Goal: Check status: Check status

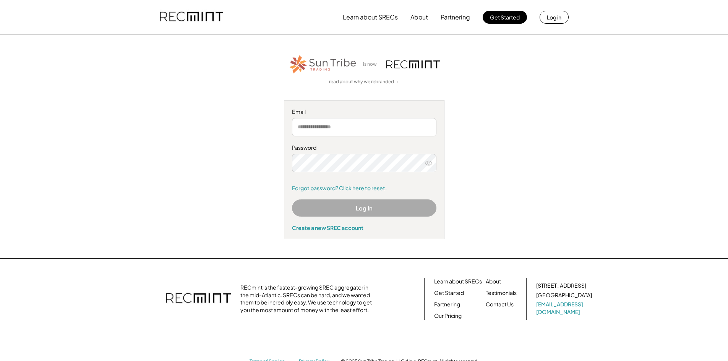
type input "**********"
click at [359, 205] on button "Log In" at bounding box center [364, 208] width 145 height 17
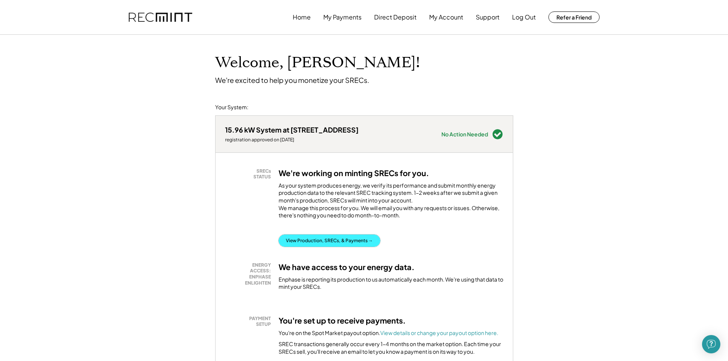
click at [333, 247] on button "View Production, SRECs, & Payments →" at bounding box center [330, 241] width 102 height 12
